Goal: Navigation & Orientation: Find specific page/section

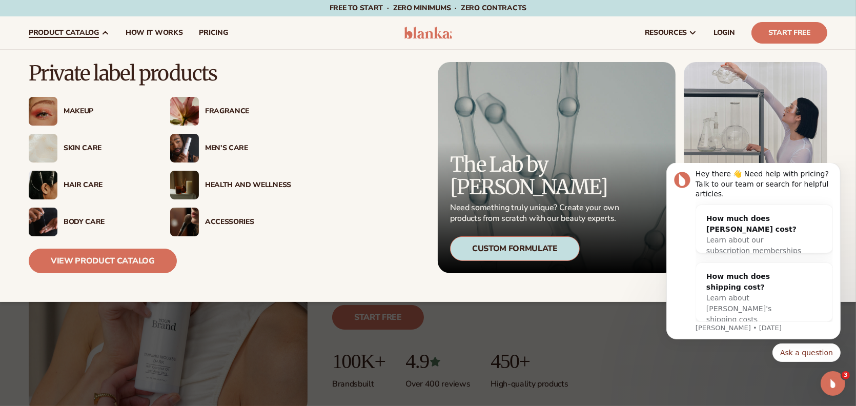
click at [231, 142] on div "Men’s Care" at bounding box center [230, 148] width 121 height 29
